Goal: Find specific page/section: Find specific page/section

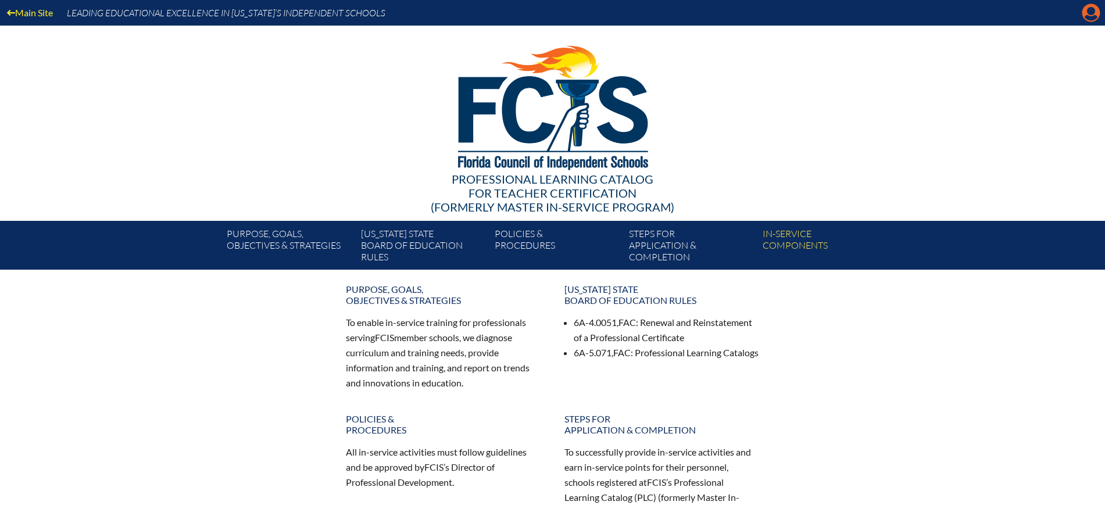
click at [1087, 17] on icon "Manage Account" at bounding box center [1090, 12] width 19 height 19
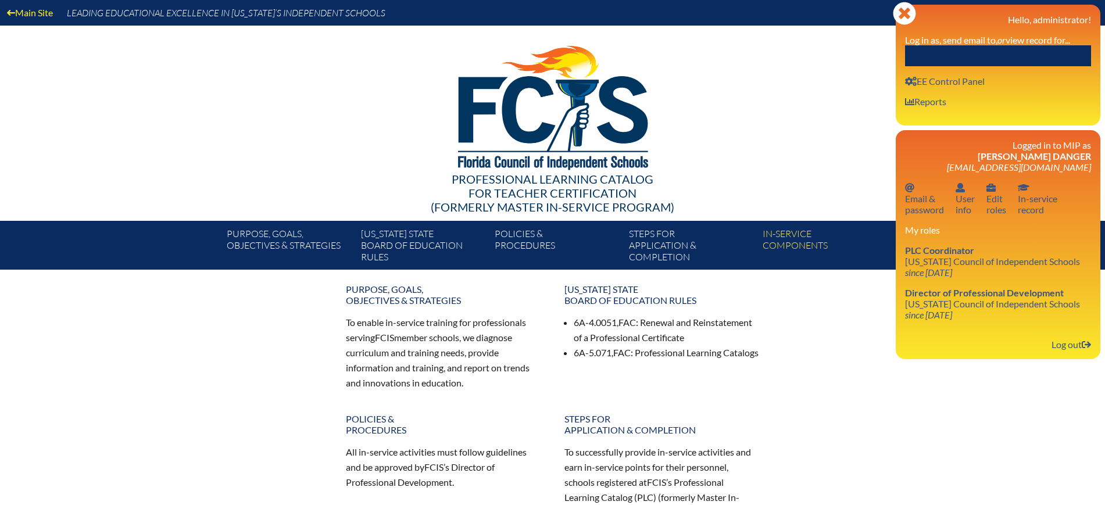
click at [1049, 48] on input "text" at bounding box center [998, 55] width 186 height 21
paste input "[PERSON_NAME]"
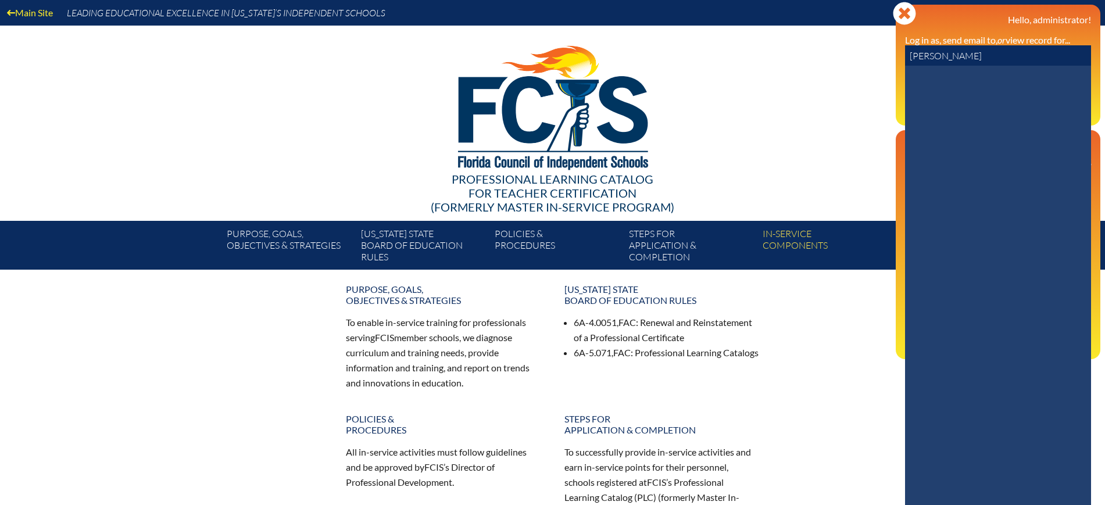
drag, startPoint x: 943, startPoint y: 55, endPoint x: 859, endPoint y: 55, distance: 84.2
click at [859, 55] on div "Main Site Leading Educational Excellence in [US_STATE]’s Independent Schools Pr…" at bounding box center [552, 135] width 1105 height 270
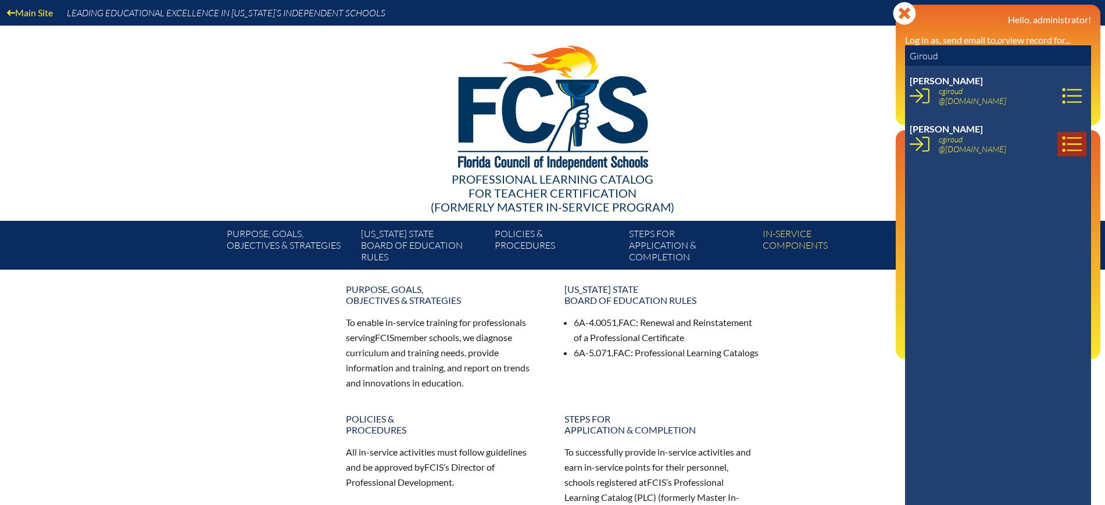
type input "Giroud"
click at [1062, 144] on icon at bounding box center [1071, 144] width 19 height 15
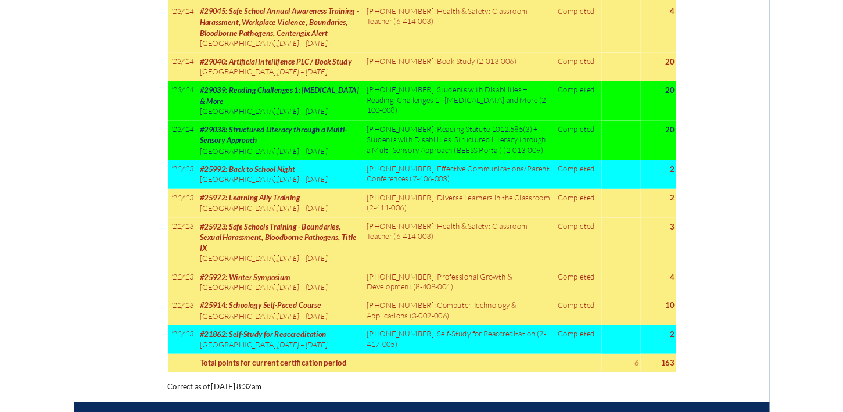
scroll to position [1089, 0]
